Goal: Task Accomplishment & Management: Complete application form

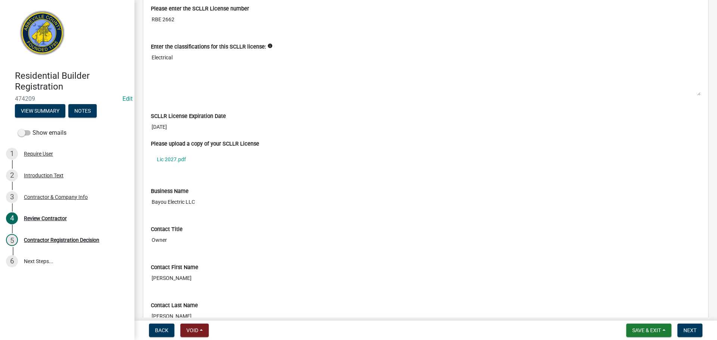
scroll to position [299, 0]
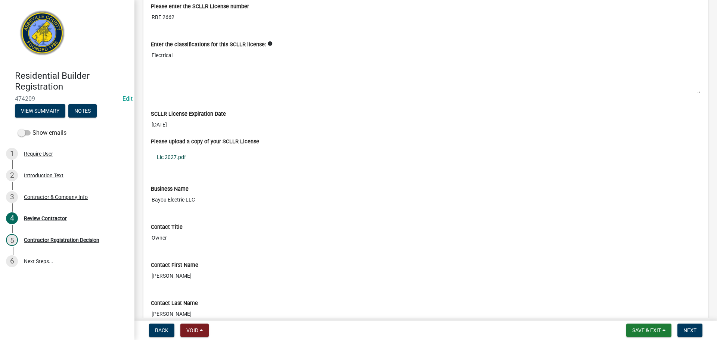
click at [175, 159] on link "Lic 2027.pdf" at bounding box center [426, 157] width 550 height 17
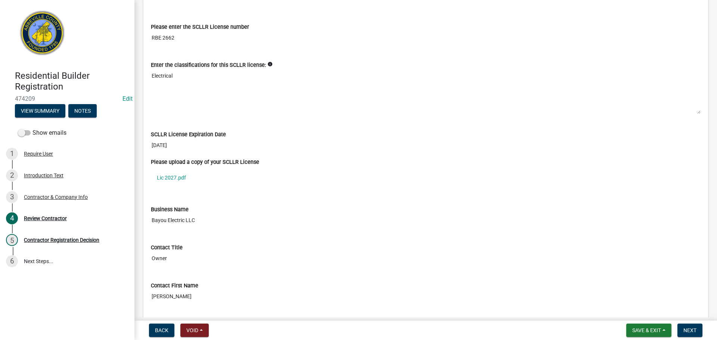
scroll to position [182, 0]
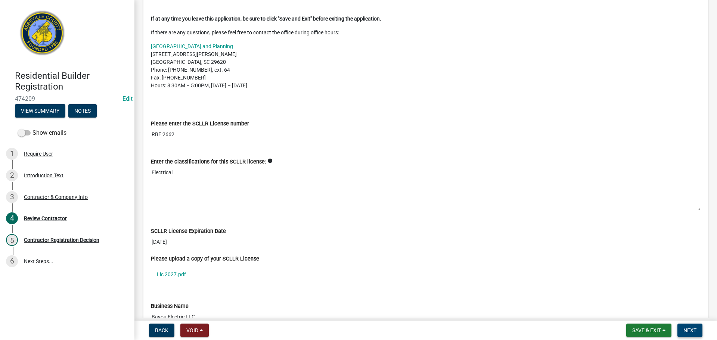
drag, startPoint x: 689, startPoint y: 333, endPoint x: 677, endPoint y: 319, distance: 18.1
click at [688, 333] on span "Next" at bounding box center [690, 331] width 13 height 6
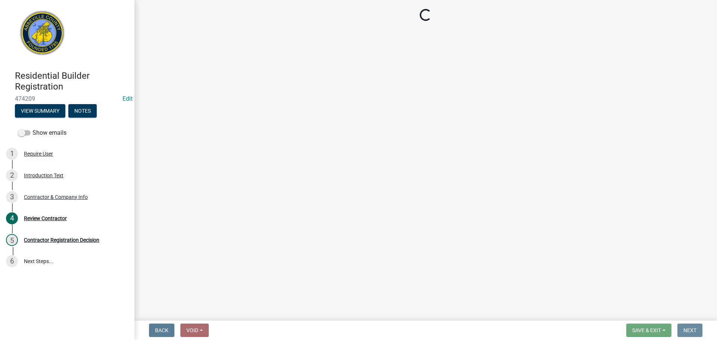
scroll to position [0, 0]
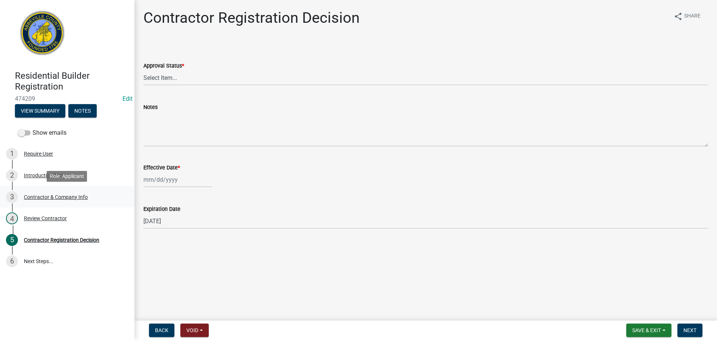
click at [56, 197] on div "Contractor & Company Info" at bounding box center [56, 197] width 64 height 5
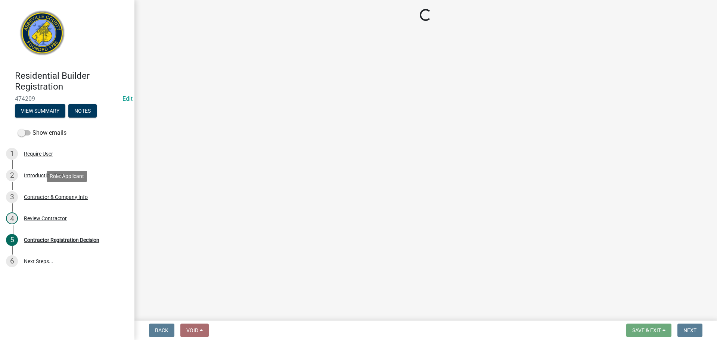
select select "SC"
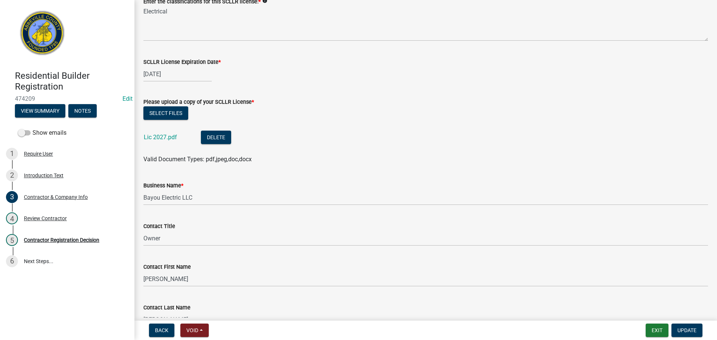
scroll to position [262, 0]
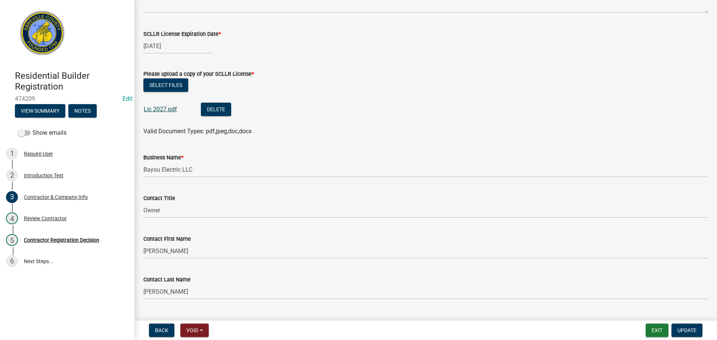
click at [157, 107] on link "Lic 2027.pdf" at bounding box center [160, 109] width 33 height 7
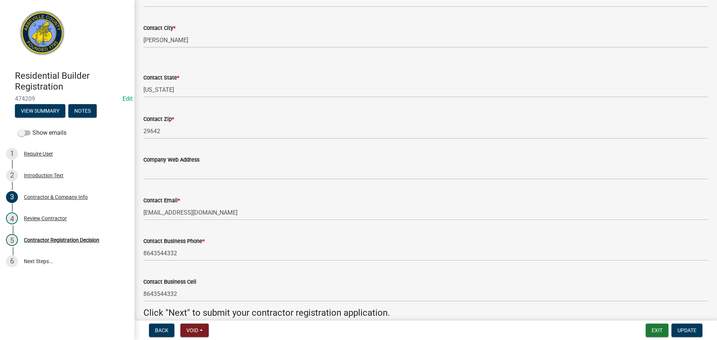
scroll to position [671, 0]
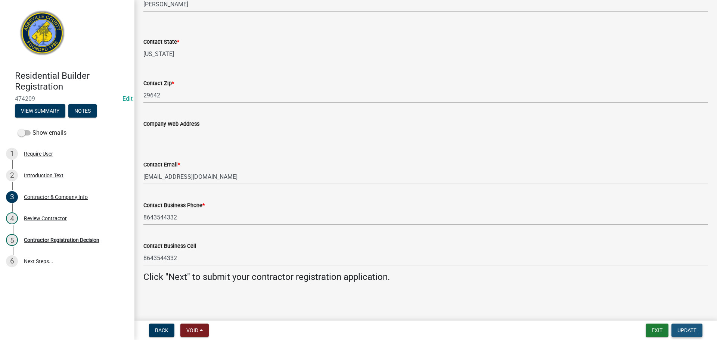
click at [694, 333] on span "Update" at bounding box center [687, 331] width 19 height 6
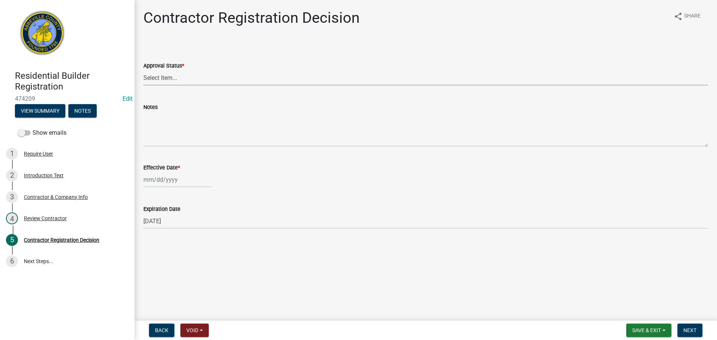
click at [268, 80] on select "Select Item... Approved Denied" at bounding box center [425, 77] width 565 height 15
click at [143, 70] on select "Select Item... Approved Denied" at bounding box center [425, 77] width 565 height 15
select select "4b86b809-39dd-4c68-9f3d-fdb3e7050482"
click at [157, 179] on div at bounding box center [177, 179] width 68 height 15
select select "9"
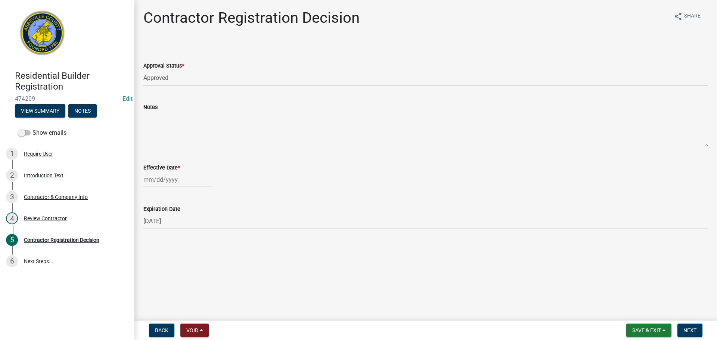
select select "2025"
click at [199, 220] on div "5" at bounding box center [199, 220] width 12 height 12
type input "[DATE]"
click at [50, 197] on div "Contractor & Company Info" at bounding box center [56, 197] width 64 height 5
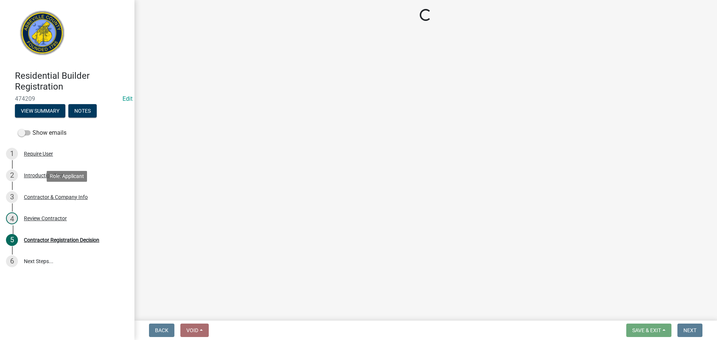
select select "SC"
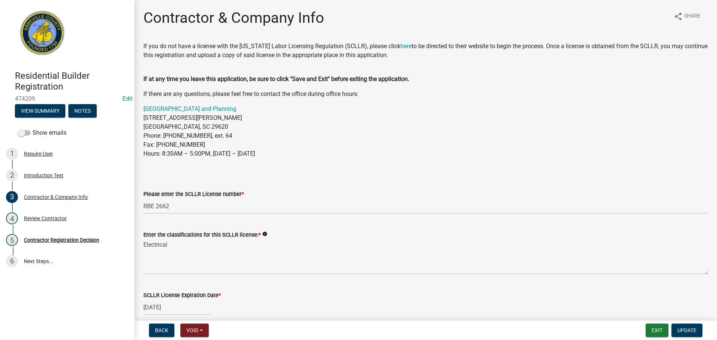
scroll to position [112, 0]
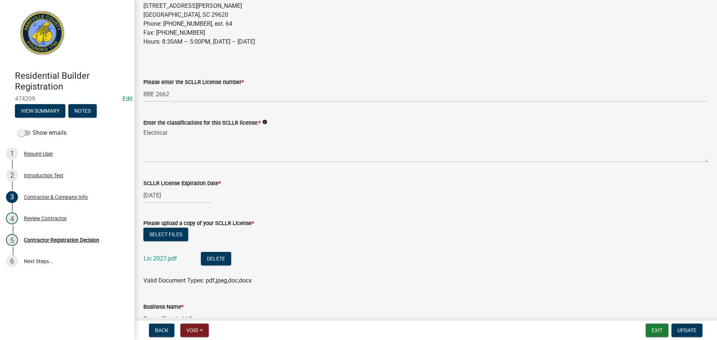
click at [155, 254] on div "Lic 2027.pdf" at bounding box center [166, 259] width 45 height 15
click at [155, 257] on link "Lic 2027.pdf" at bounding box center [160, 258] width 33 height 7
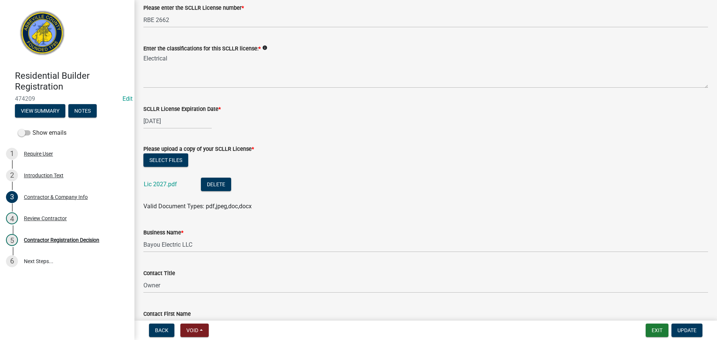
scroll to position [299, 0]
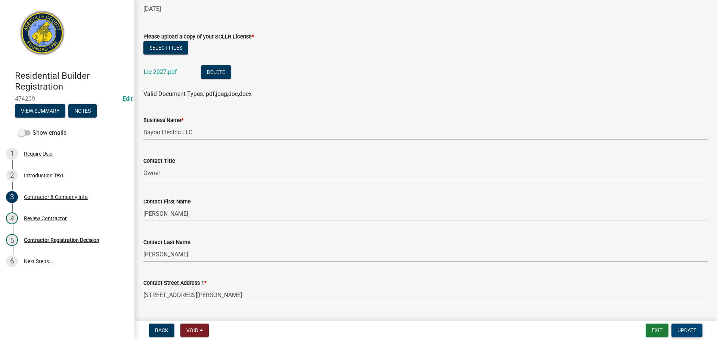
click at [689, 332] on span "Update" at bounding box center [687, 331] width 19 height 6
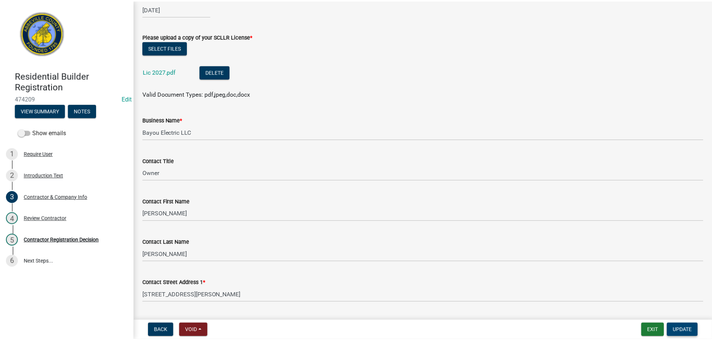
scroll to position [0, 0]
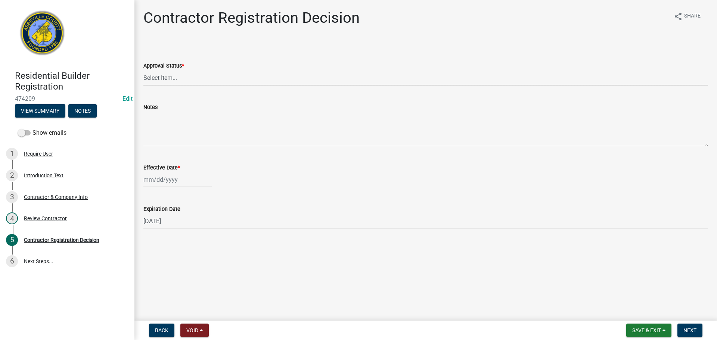
click at [211, 80] on select "Select Item... Approved Denied" at bounding box center [425, 77] width 565 height 15
click at [143, 70] on select "Select Item... Approved Denied" at bounding box center [425, 77] width 565 height 15
select select "4b86b809-39dd-4c68-9f3d-fdb3e7050482"
click at [179, 179] on div at bounding box center [177, 179] width 68 height 15
select select "9"
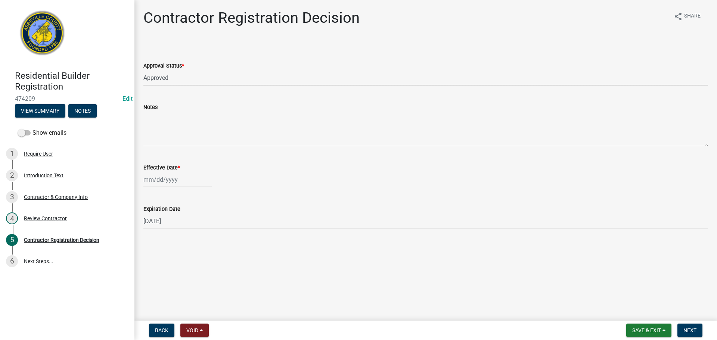
select select "2025"
click at [198, 219] on div "5" at bounding box center [199, 220] width 12 height 12
type input "[DATE]"
click at [694, 327] on button "Next" at bounding box center [690, 330] width 25 height 13
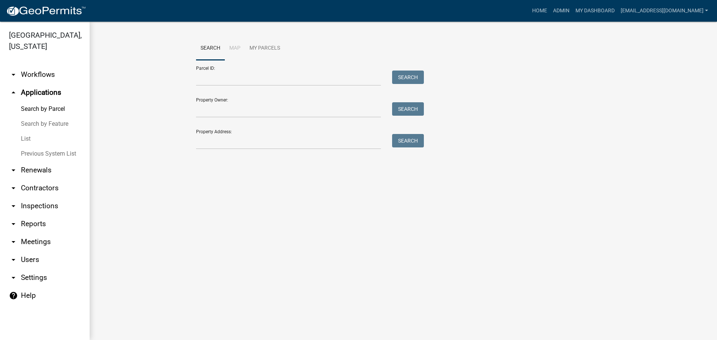
click at [31, 186] on link "arrow_drop_down Contractors" at bounding box center [45, 188] width 90 height 18
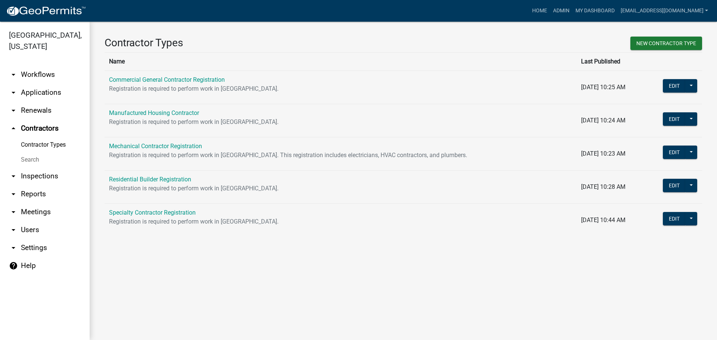
click at [26, 161] on link "Search" at bounding box center [45, 159] width 90 height 15
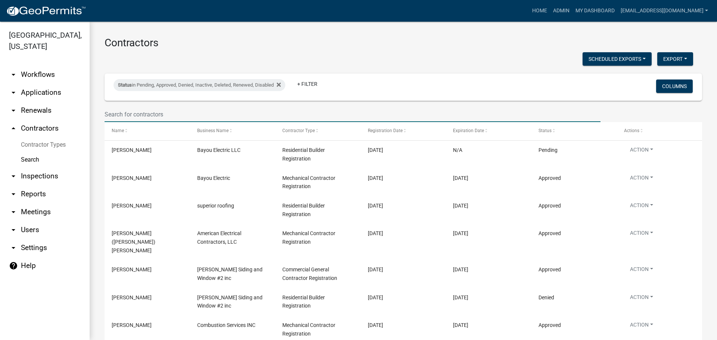
click at [142, 111] on input "text" at bounding box center [353, 114] width 496 height 15
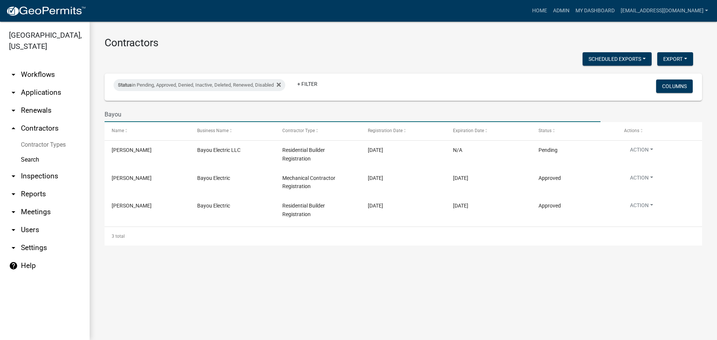
type input "Bayou"
